Goal: Transaction & Acquisition: Obtain resource

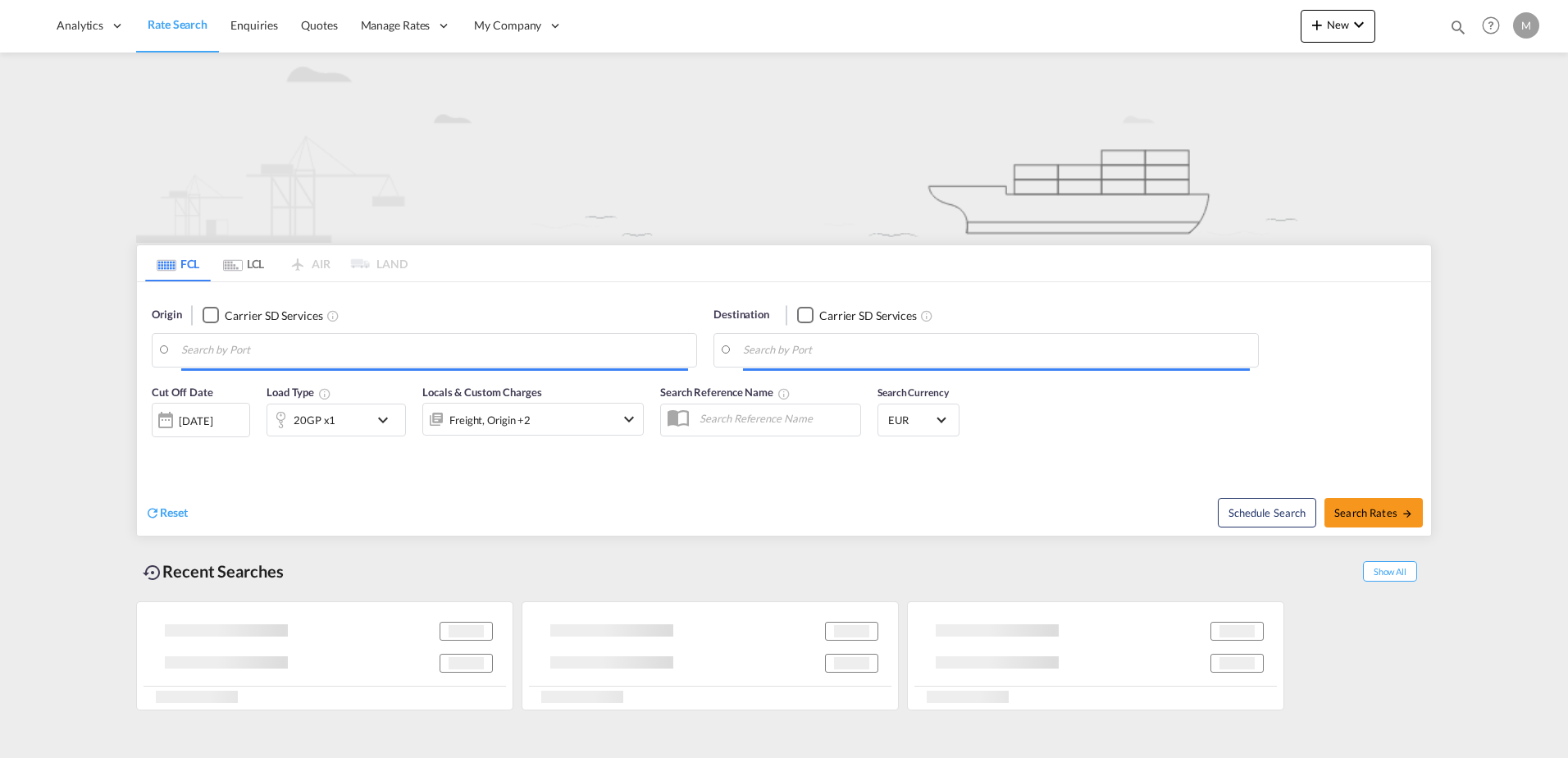
type input "[GEOGRAPHIC_DATA], ITSAL"
type input "[GEOGRAPHIC_DATA], [GEOGRAPHIC_DATA], IDJKT"
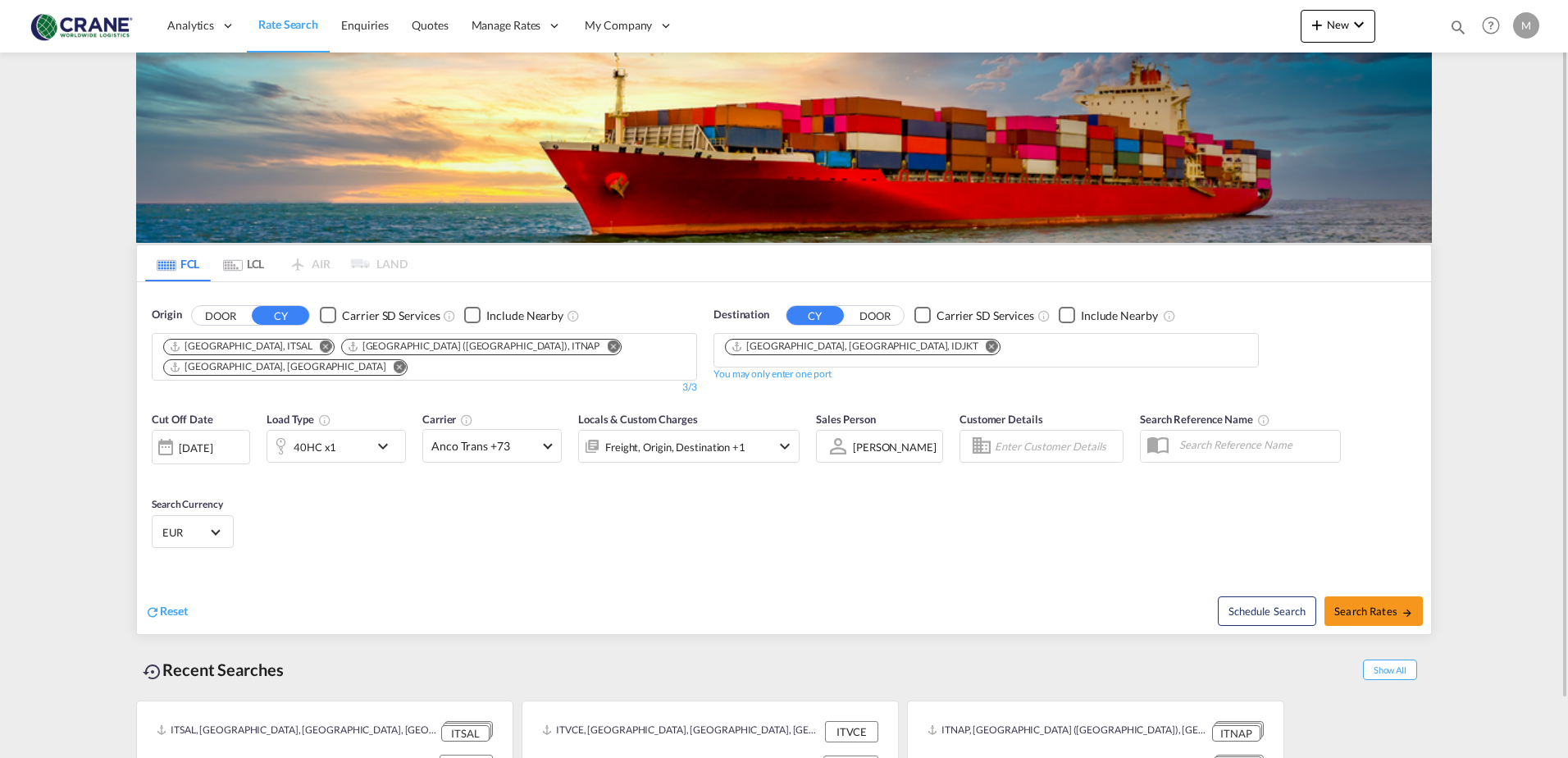
click at [333, 312] on div "Checkbox No Ink" at bounding box center [328, 315] width 17 height 17
click at [927, 317] on div "Checkbox No Ink" at bounding box center [923, 315] width 17 height 17
click at [986, 345] on md-icon "Remove" at bounding box center [992, 346] width 13 height 13
click at [406, 360] on md-icon "Remove" at bounding box center [400, 366] width 13 height 13
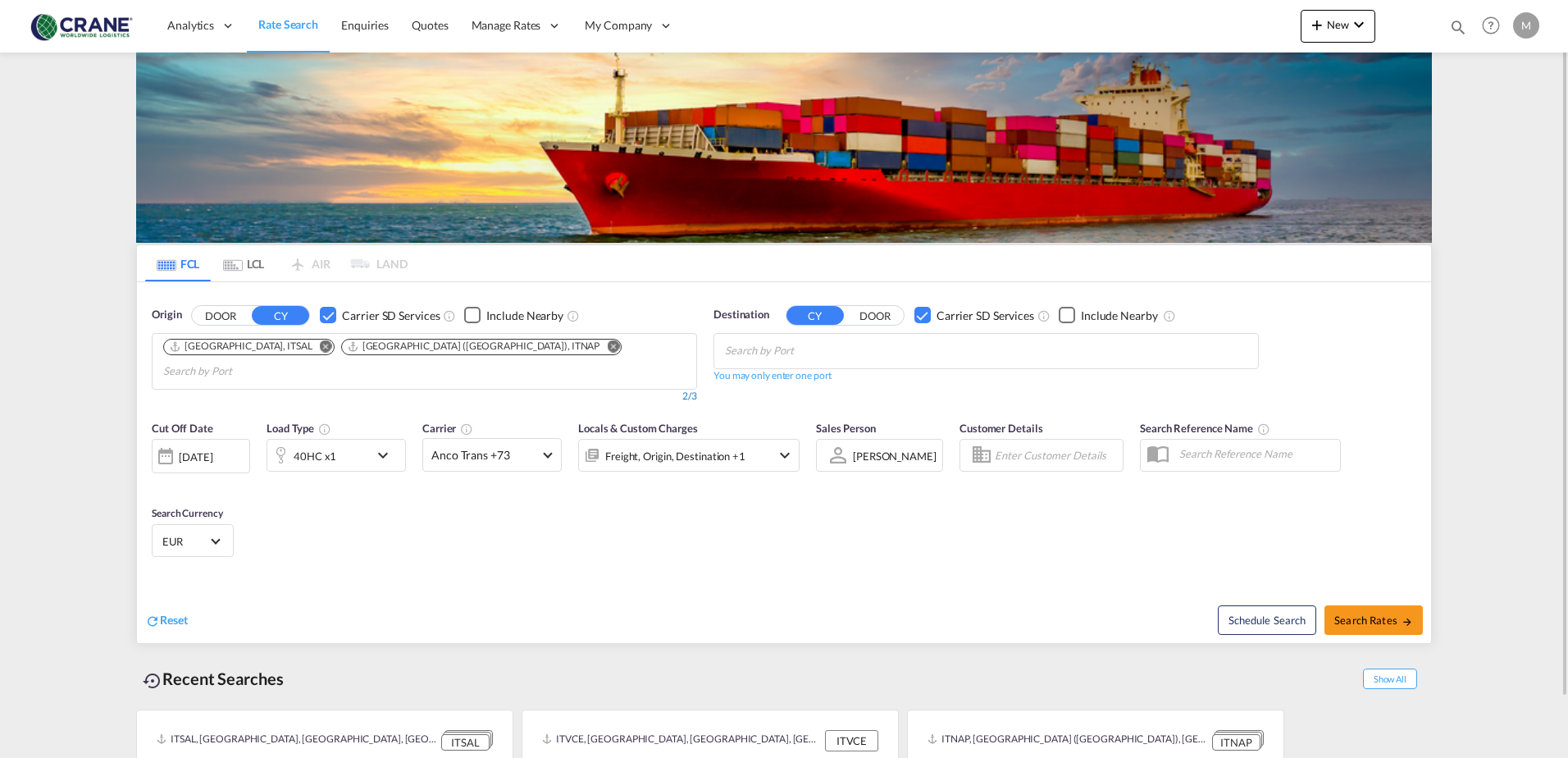
drag, startPoint x: 411, startPoint y: 346, endPoint x: 377, endPoint y: 369, distance: 41.0
click at [607, 346] on md-icon "Remove" at bounding box center [613, 346] width 13 height 13
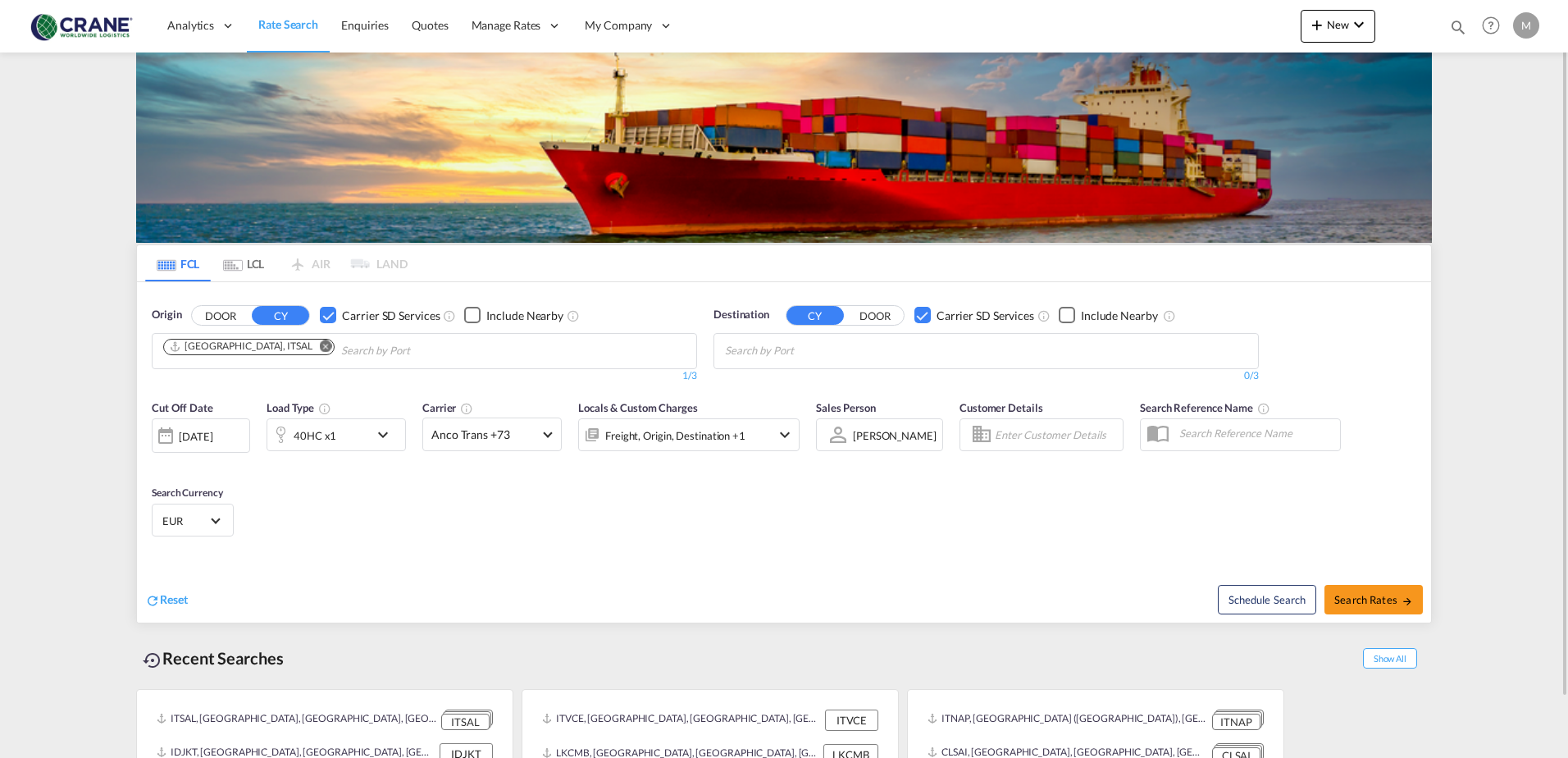
click at [320, 344] on md-icon "Remove" at bounding box center [326, 346] width 13 height 13
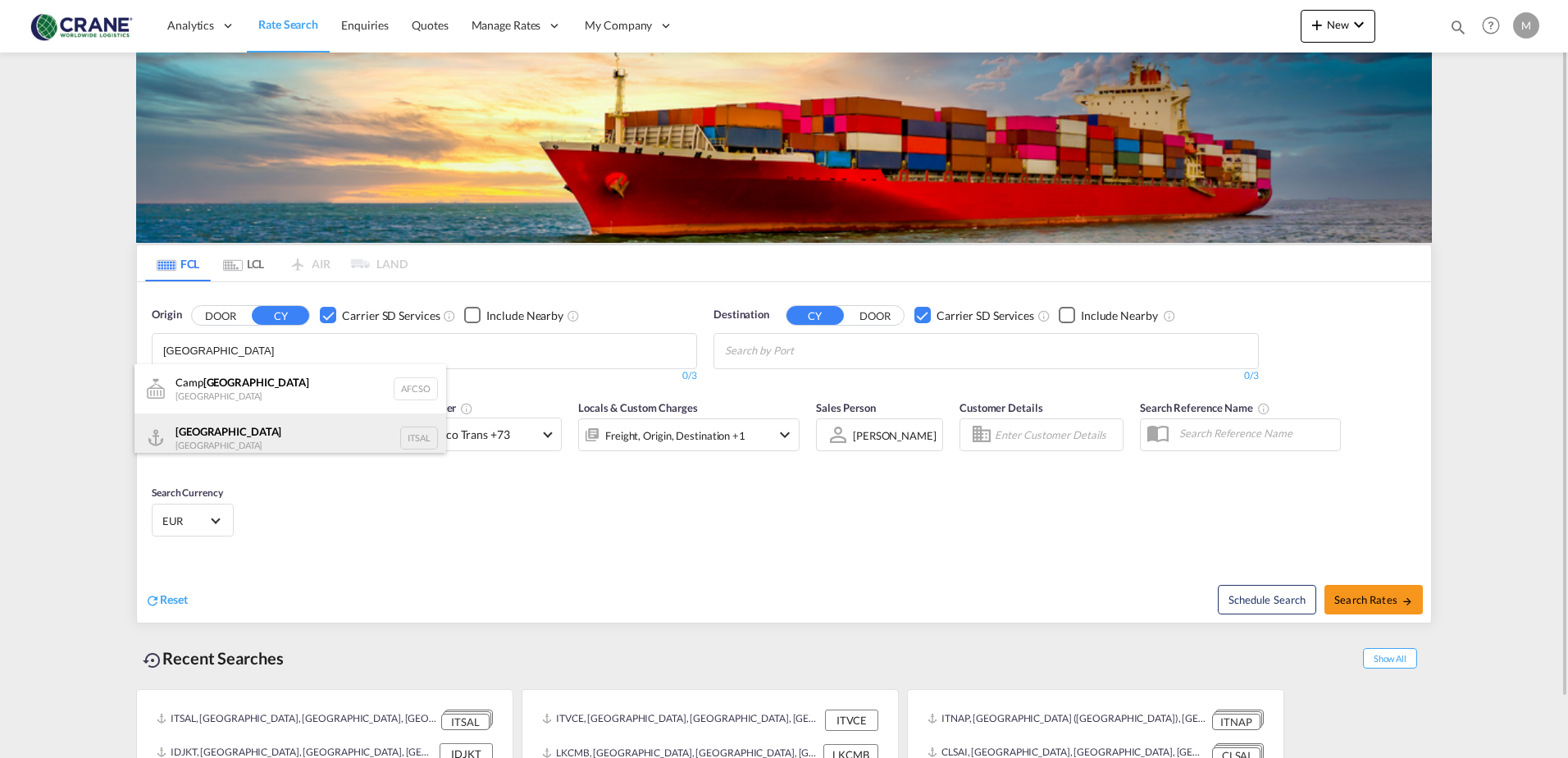
type input "[GEOGRAPHIC_DATA]"
click at [212, 439] on div "[PERSON_NAME] [GEOGRAPHIC_DATA] ITSAL" at bounding box center [290, 437] width 311 height 50
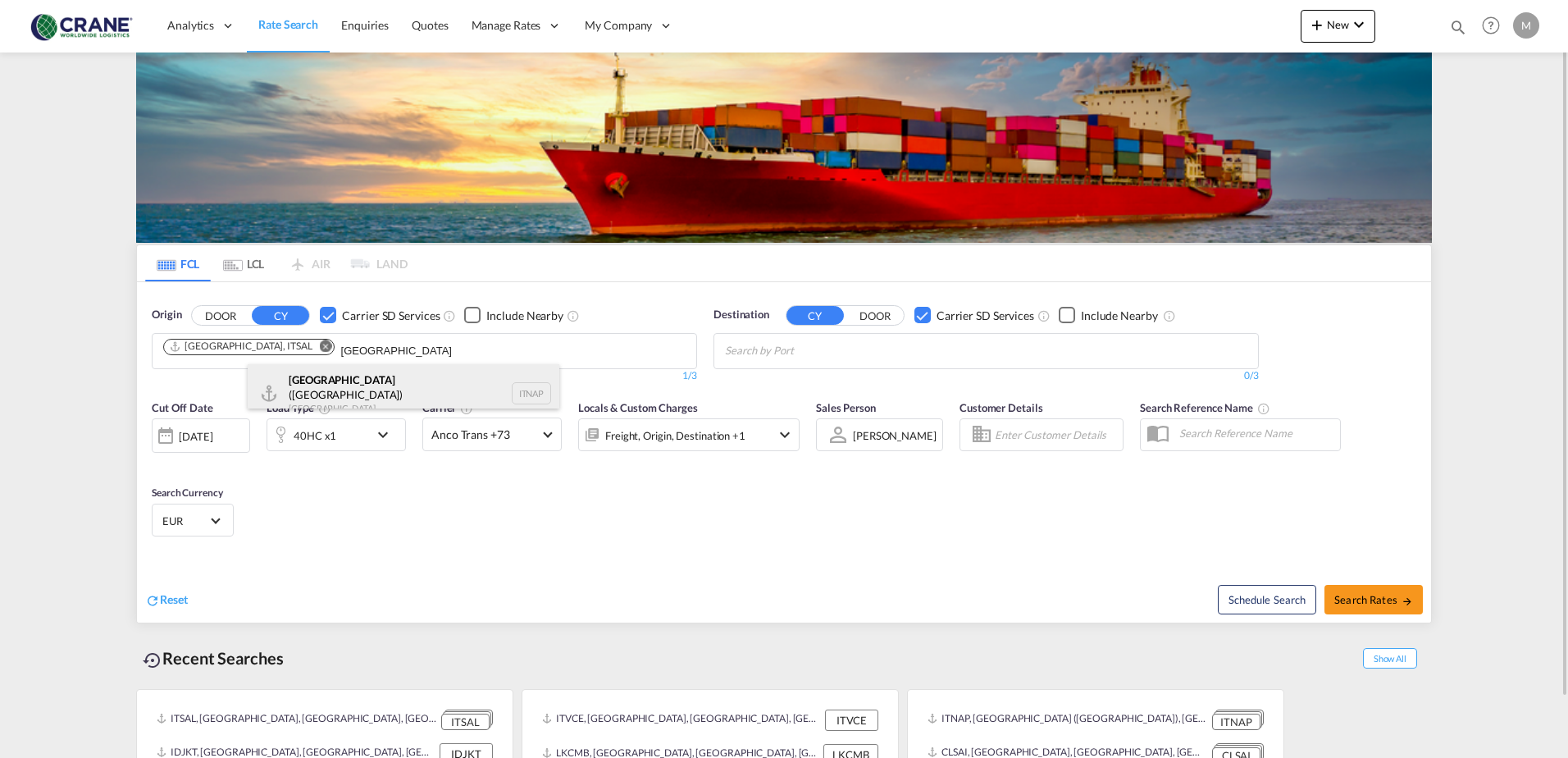
type input "[GEOGRAPHIC_DATA]"
click at [301, 397] on div "[GEOGRAPHIC_DATA] ([GEOGRAPHIC_DATA]) [GEOGRAPHIC_DATA] ITNAP" at bounding box center [403, 394] width 311 height 59
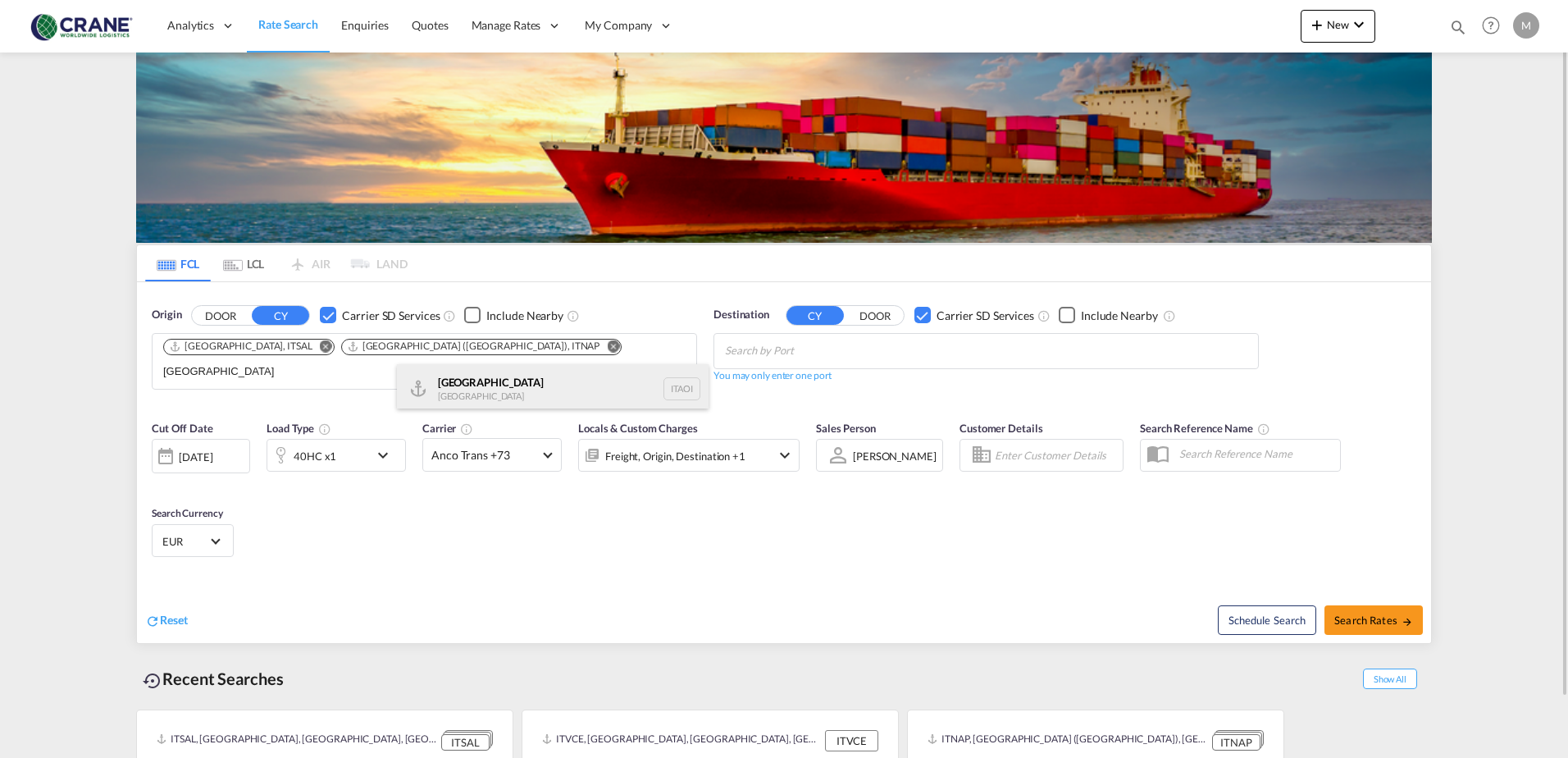
type input "[GEOGRAPHIC_DATA]"
click at [500, 389] on div "[GEOGRAPHIC_DATA] [GEOGRAPHIC_DATA] ITAOI" at bounding box center [552, 389] width 311 height 50
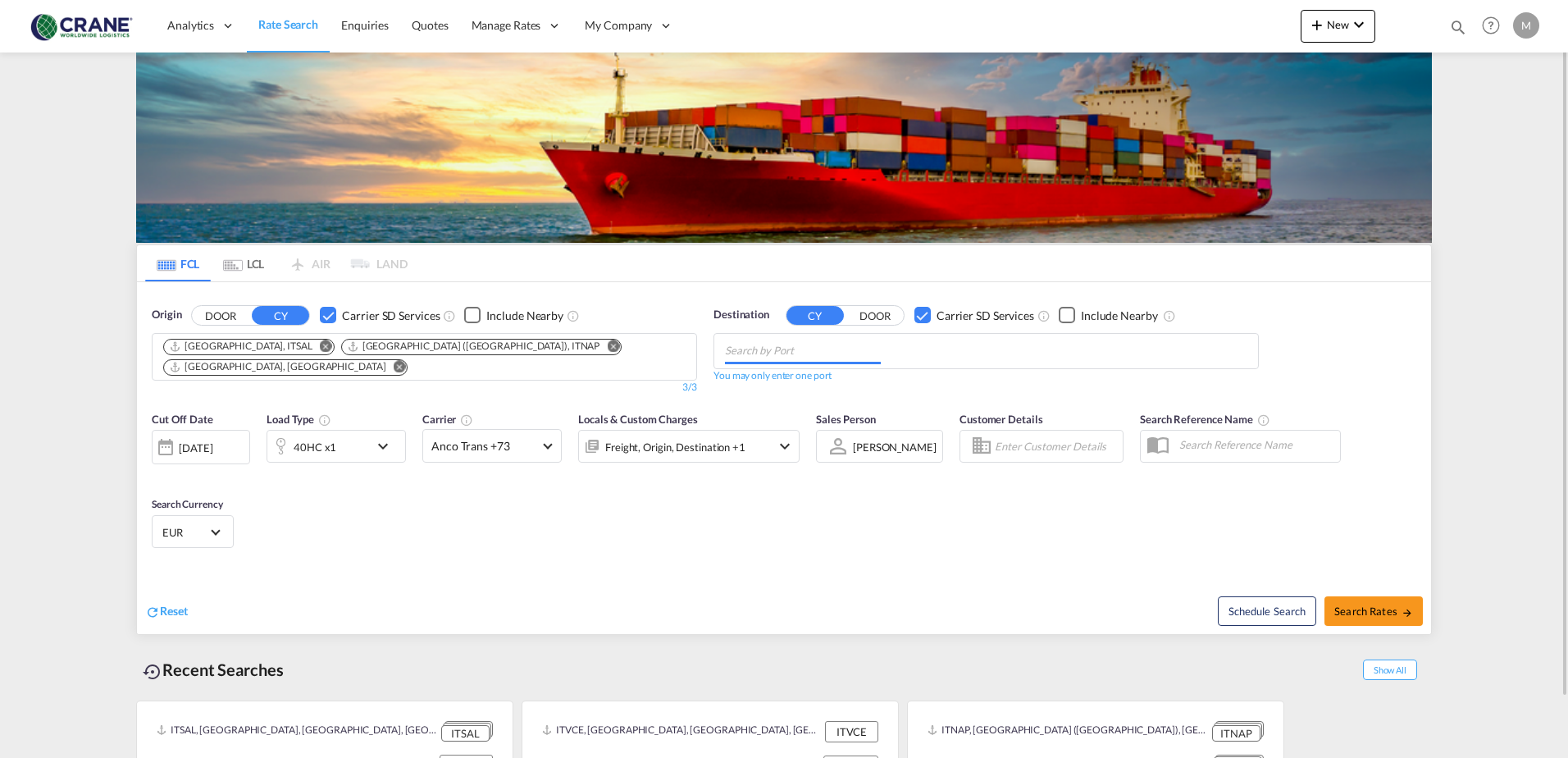
click at [749, 350] on input "Chips input." at bounding box center [803, 351] width 156 height 26
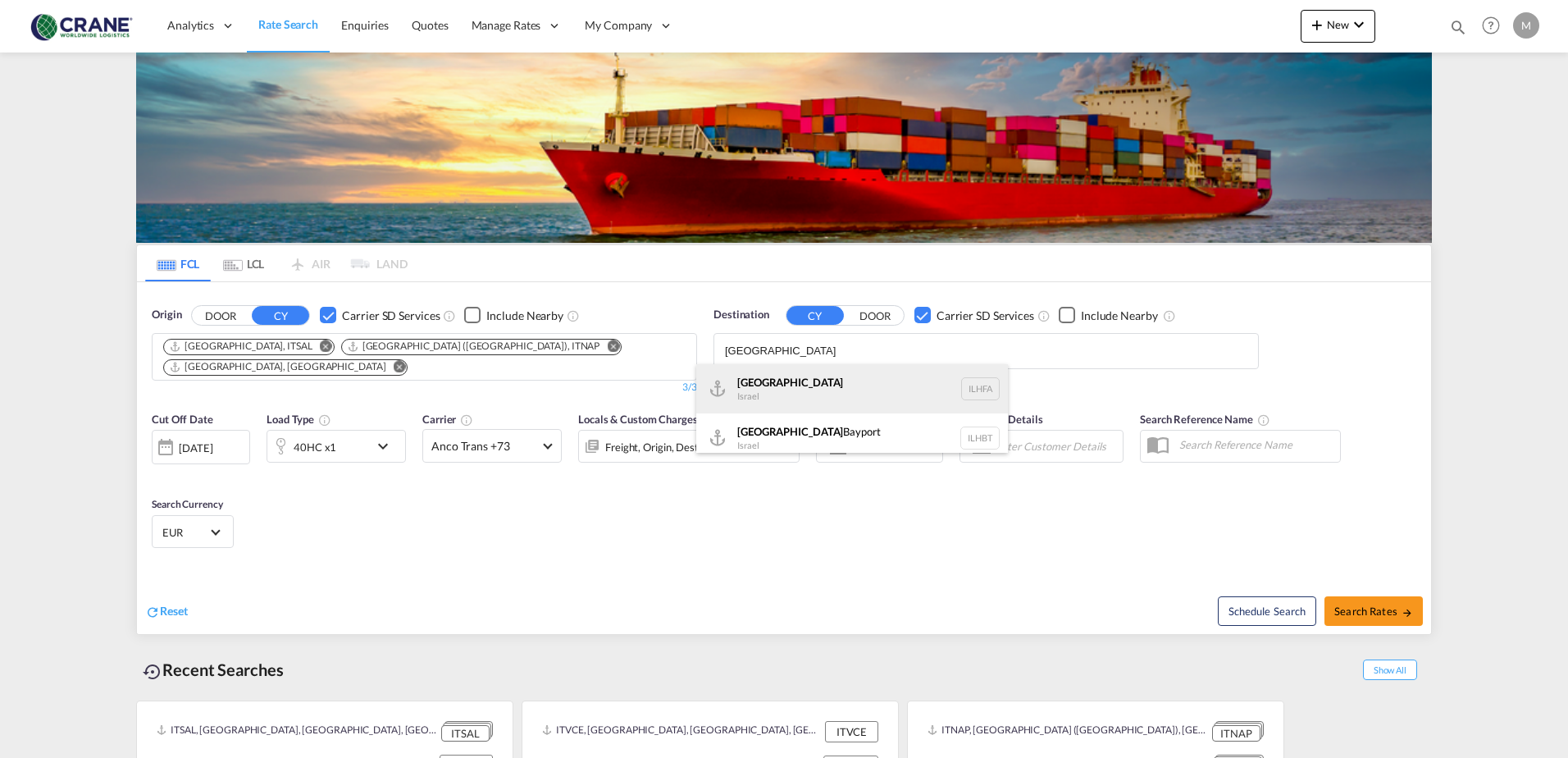
type input "[GEOGRAPHIC_DATA]"
click at [745, 395] on div "Haifa [GEOGRAPHIC_DATA] ILHFA" at bounding box center [852, 389] width 311 height 50
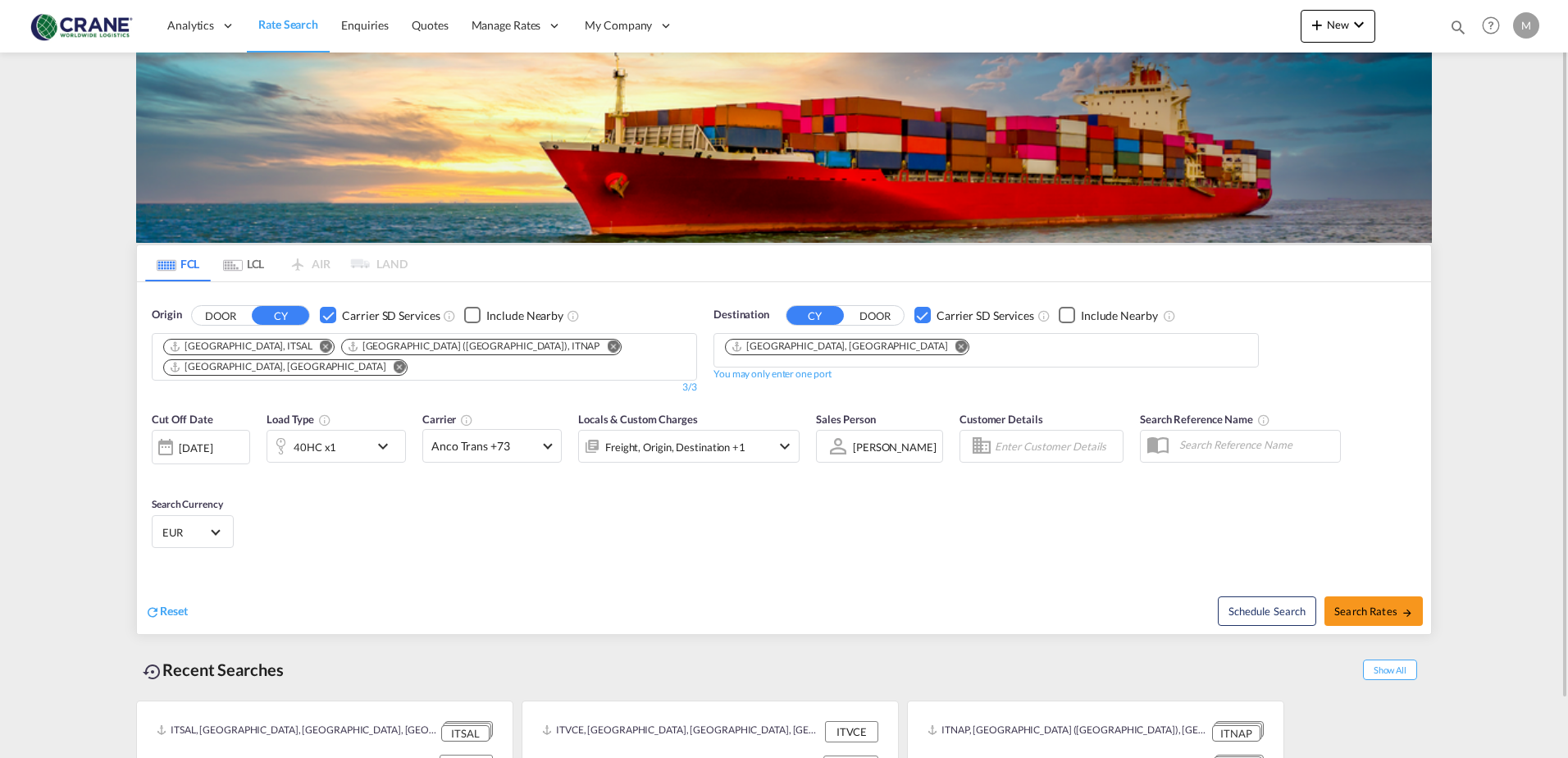
click at [378, 439] on md-icon "icon-chevron-down" at bounding box center [387, 446] width 28 height 19
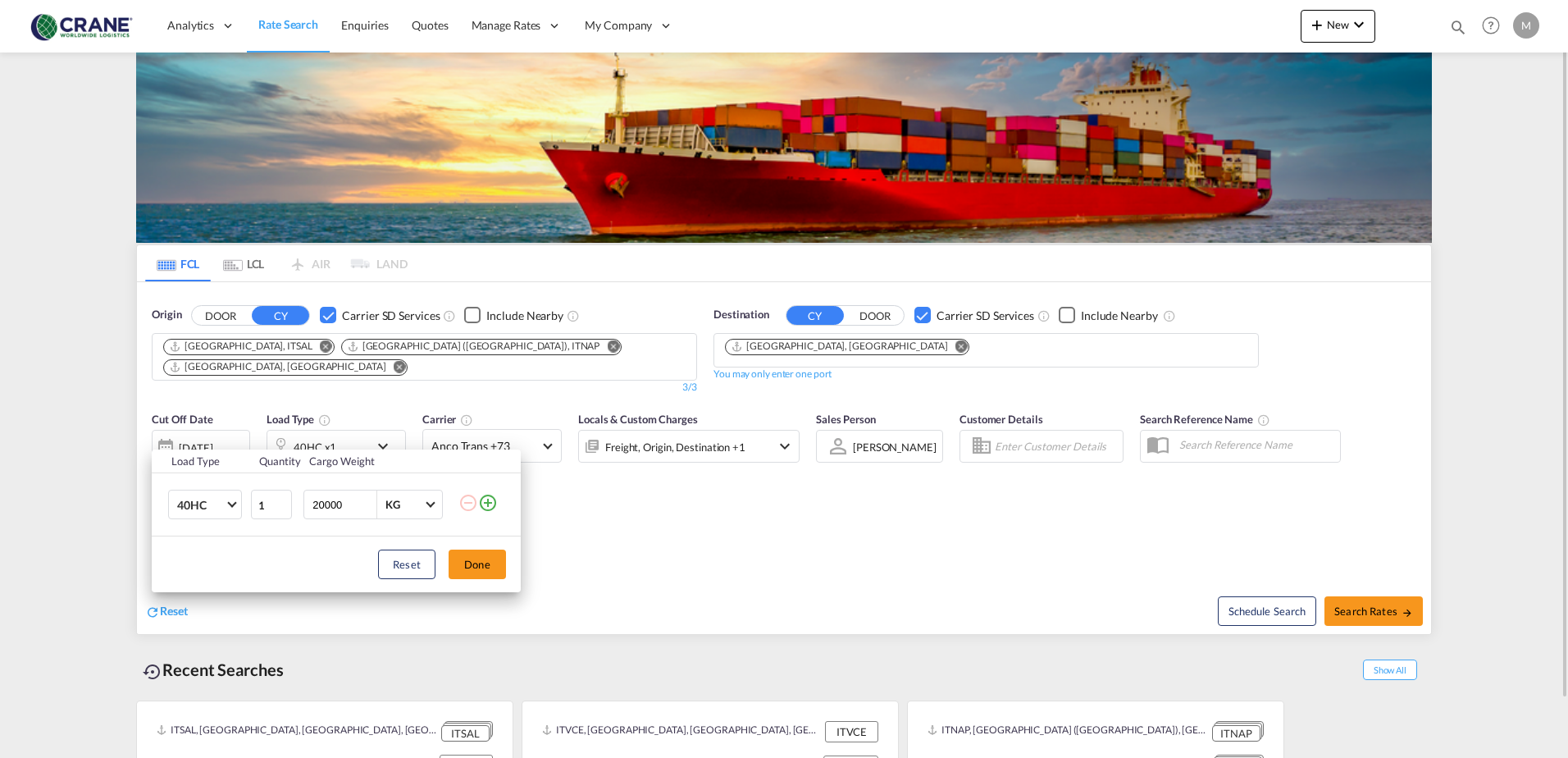
click at [378, 439] on div "Load Type Quantity Cargo Weight 40HC 20GP 40GP 40HC 45HC 20RE 40RE 40HR 20OT 40…" at bounding box center [784, 379] width 1568 height 758
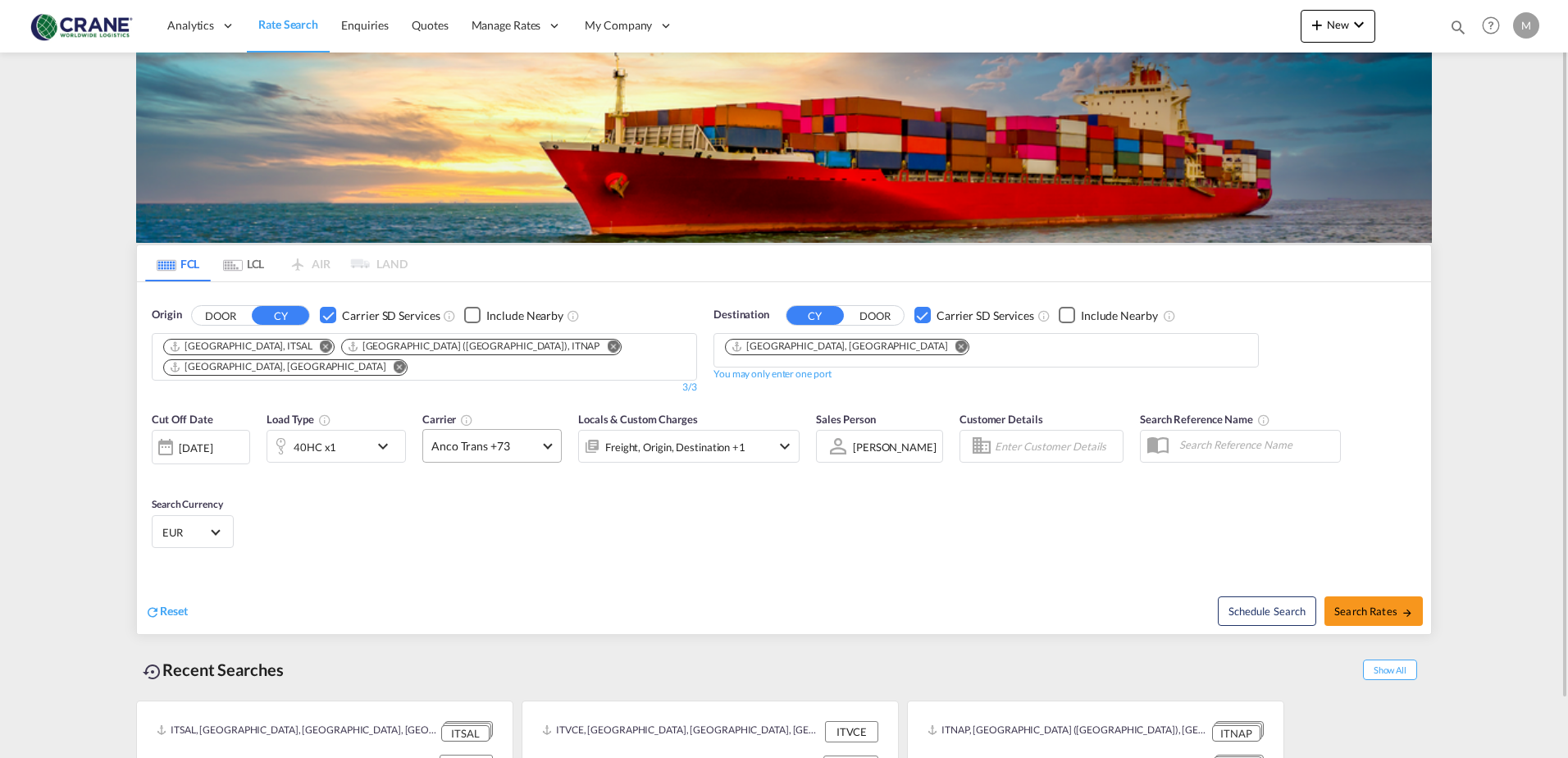
click at [557, 430] on md-select-value "Anco Trans +73" at bounding box center [492, 446] width 138 height 32
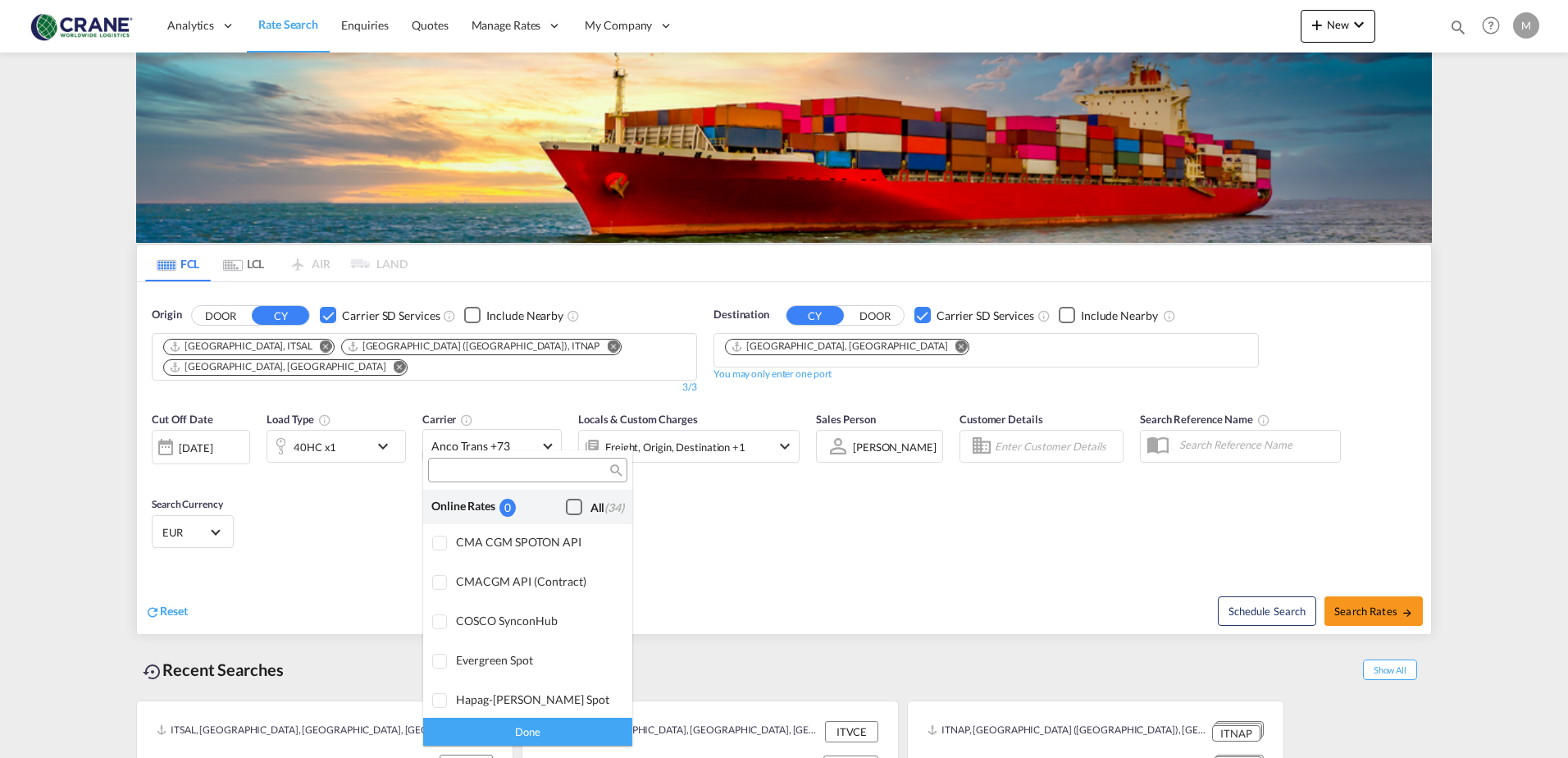
drag, startPoint x: 562, startPoint y: 505, endPoint x: 545, endPoint y: 521, distance: 23.3
click at [566, 505] on div "Checkbox No Ink" at bounding box center [574, 507] width 17 height 17
click at [539, 738] on div "Done" at bounding box center [527, 731] width 209 height 29
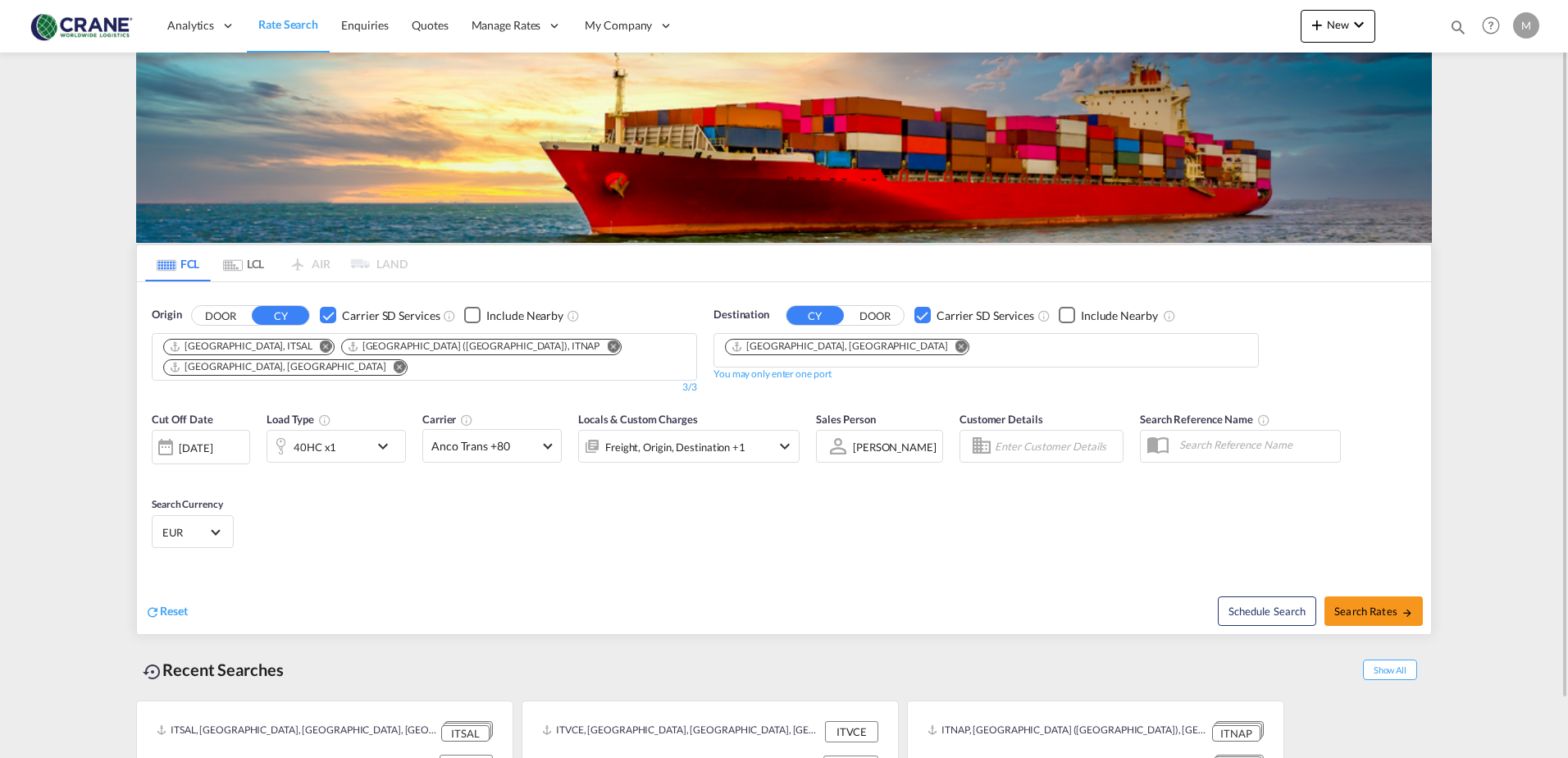
click at [776, 521] on div "Cut Off Date [DATE] [DATE] Load Type 40HC x1 Carrier Anco Trans +80 Locals & Cu…" at bounding box center [784, 483] width 1294 height 160
click at [1336, 604] on span "Search Rates" at bounding box center [1374, 611] width 79 height 13
type input "ITSAL,ITNAP,ITAOI to ILHFA / [DATE]"
